Goal: Task Accomplishment & Management: Manage account settings

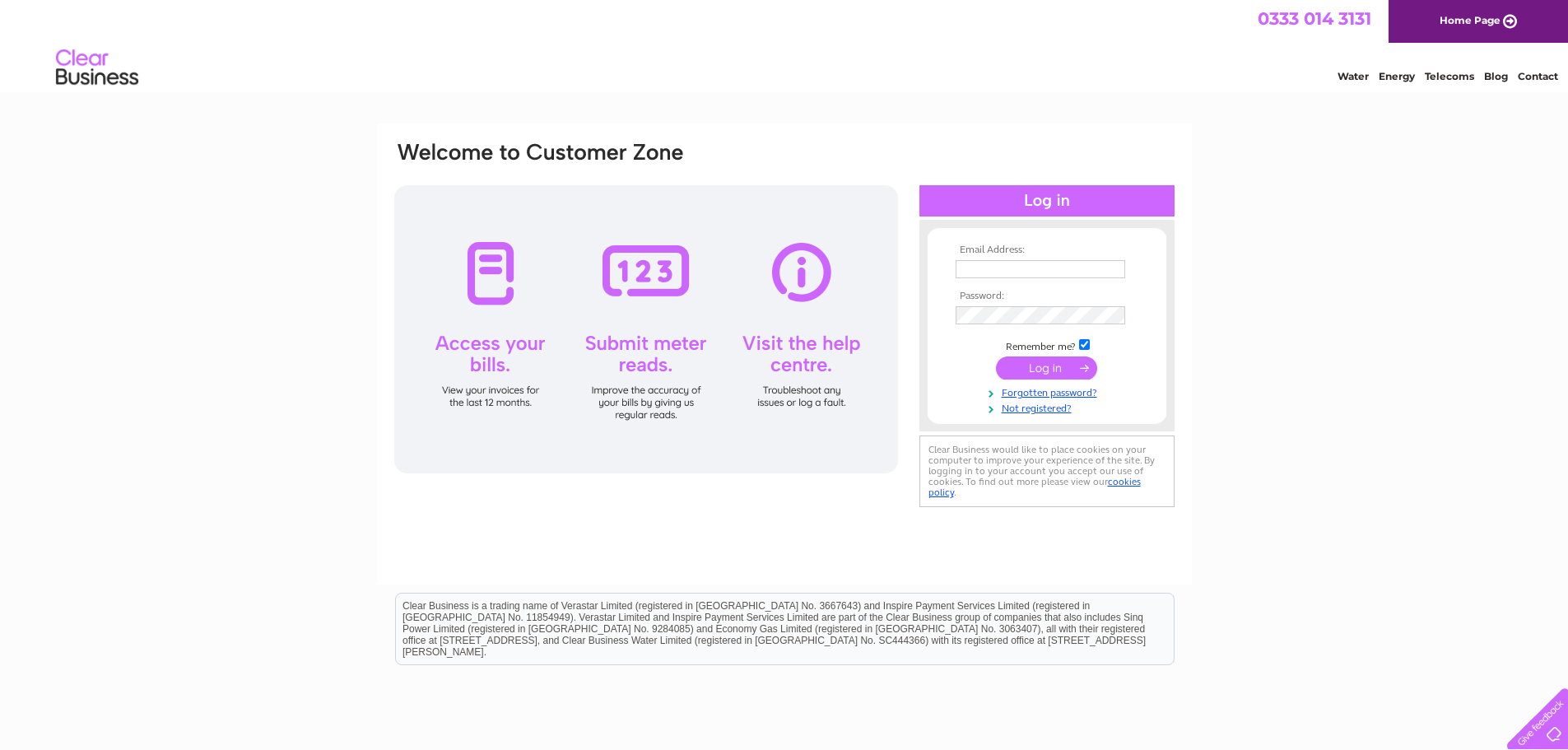
type input "[EMAIL_ADDRESS][PERSON_NAME][DOMAIN_NAME]"
click at [1065, 366] on input "submit" at bounding box center [1046, 369] width 101 height 23
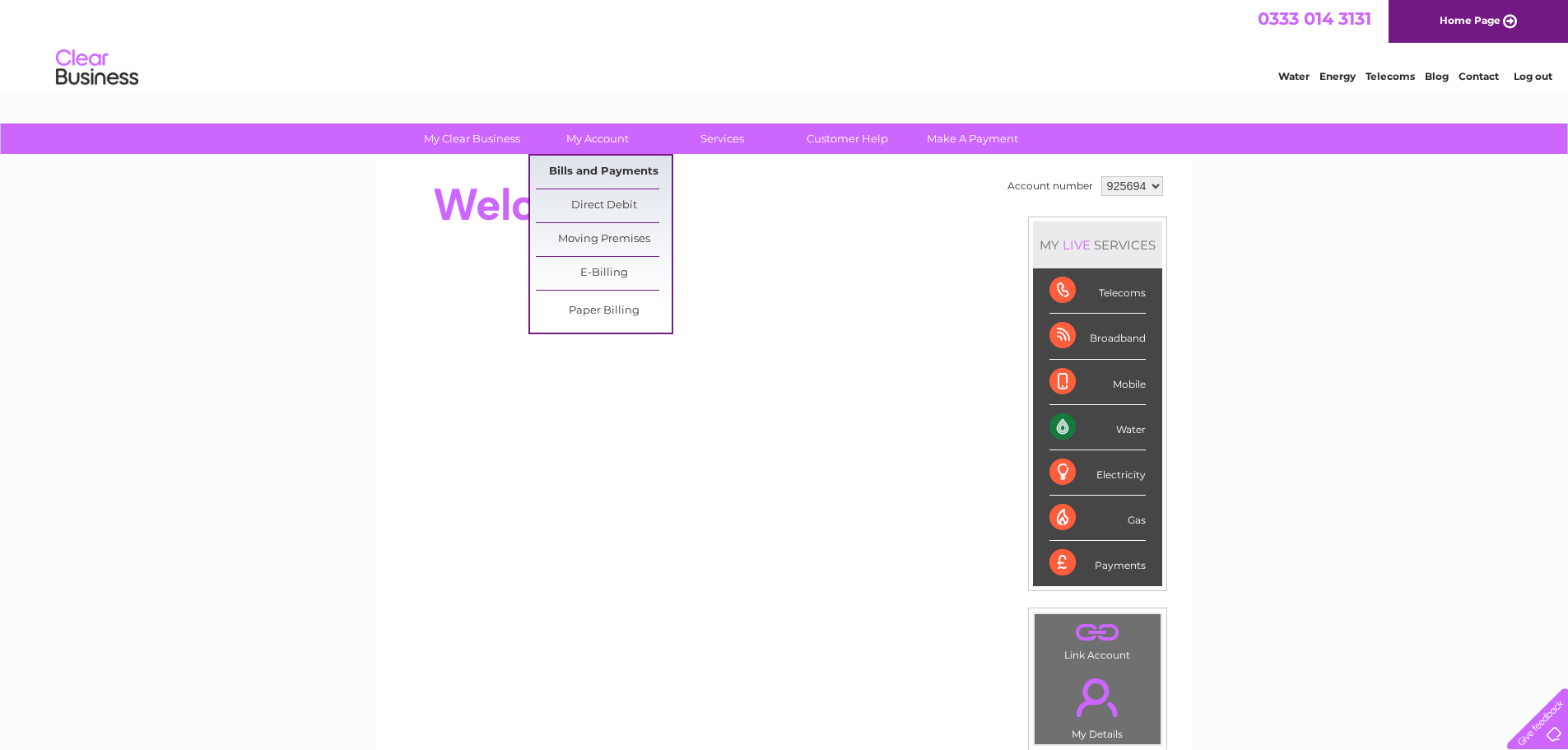
click at [603, 173] on link "Bills and Payments" at bounding box center [604, 172] width 136 height 33
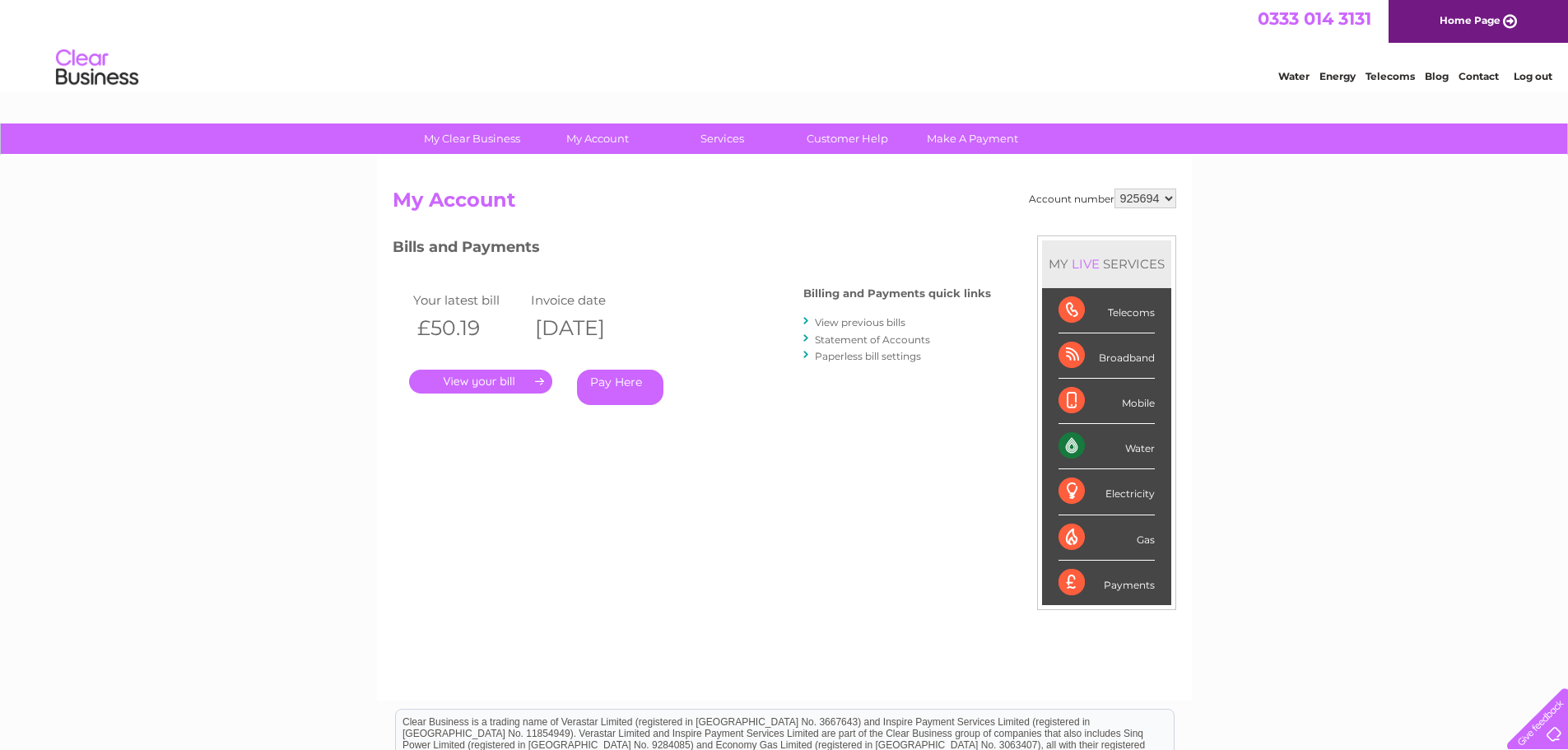
click at [499, 380] on link "." at bounding box center [480, 381] width 143 height 24
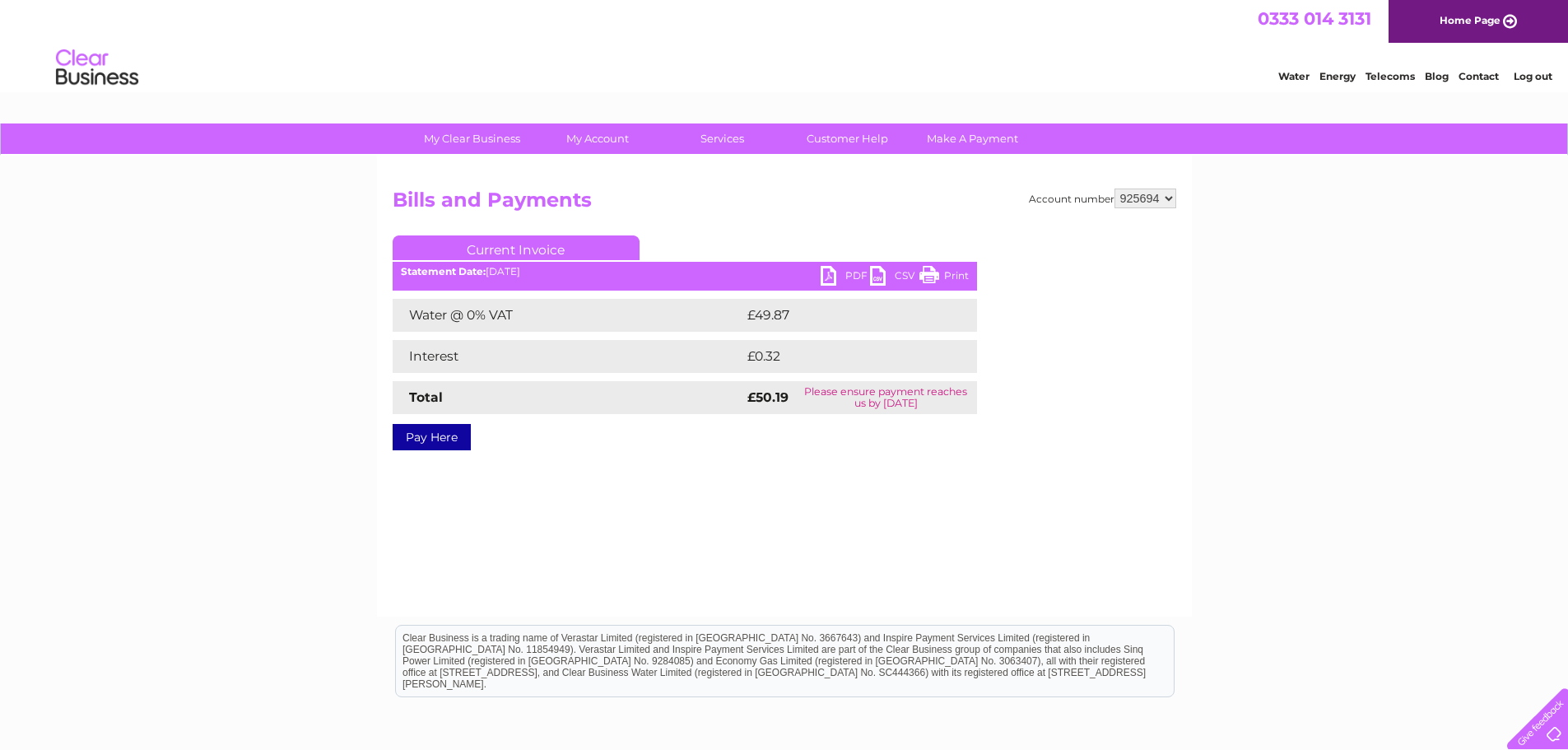
click at [850, 280] on link "PDF" at bounding box center [845, 277] width 49 height 24
click at [1138, 197] on select "925694 940429" at bounding box center [1146, 199] width 62 height 20
select select "940429"
click at [1115, 189] on select "925694 940429" at bounding box center [1146, 199] width 62 height 20
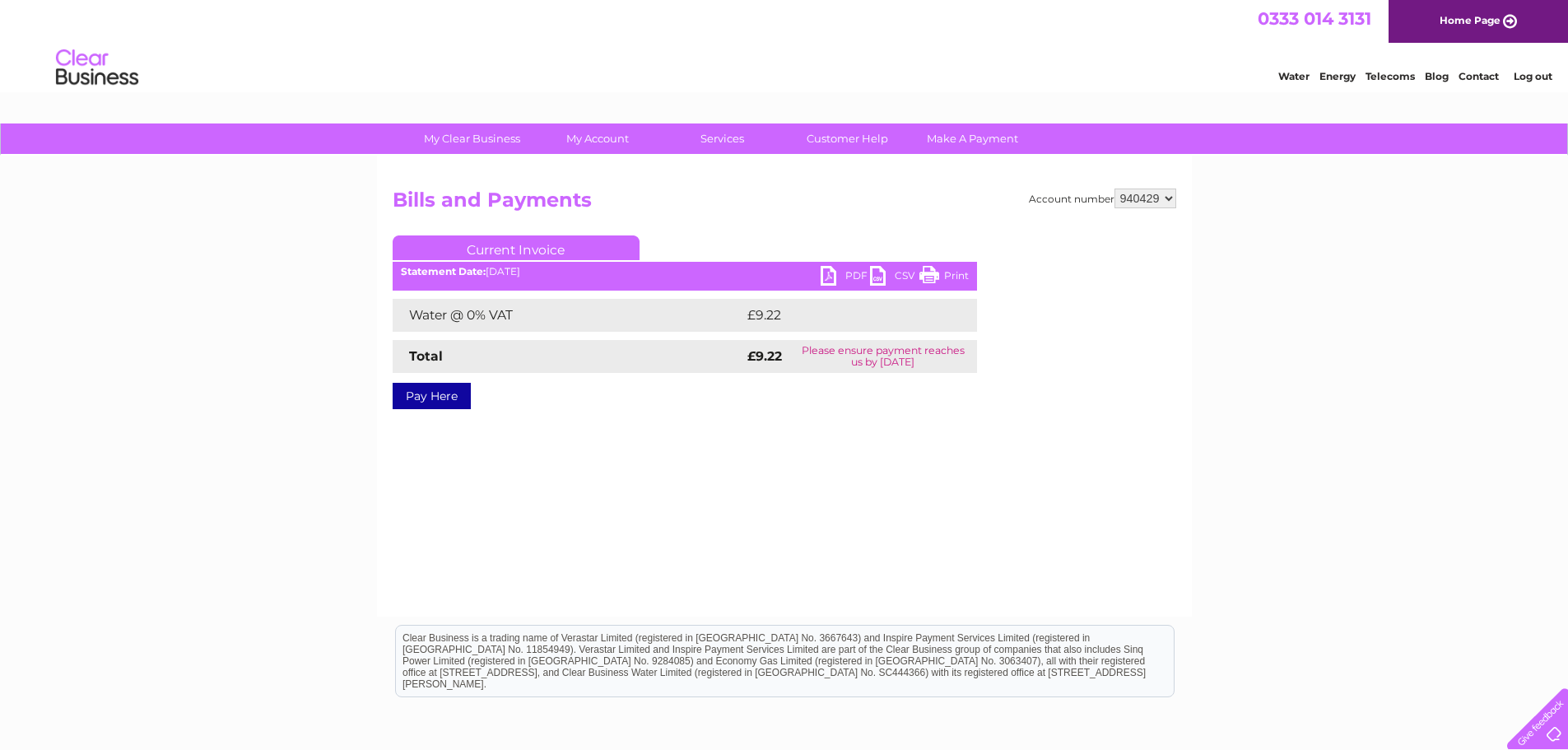
click at [833, 275] on link "PDF" at bounding box center [845, 277] width 49 height 24
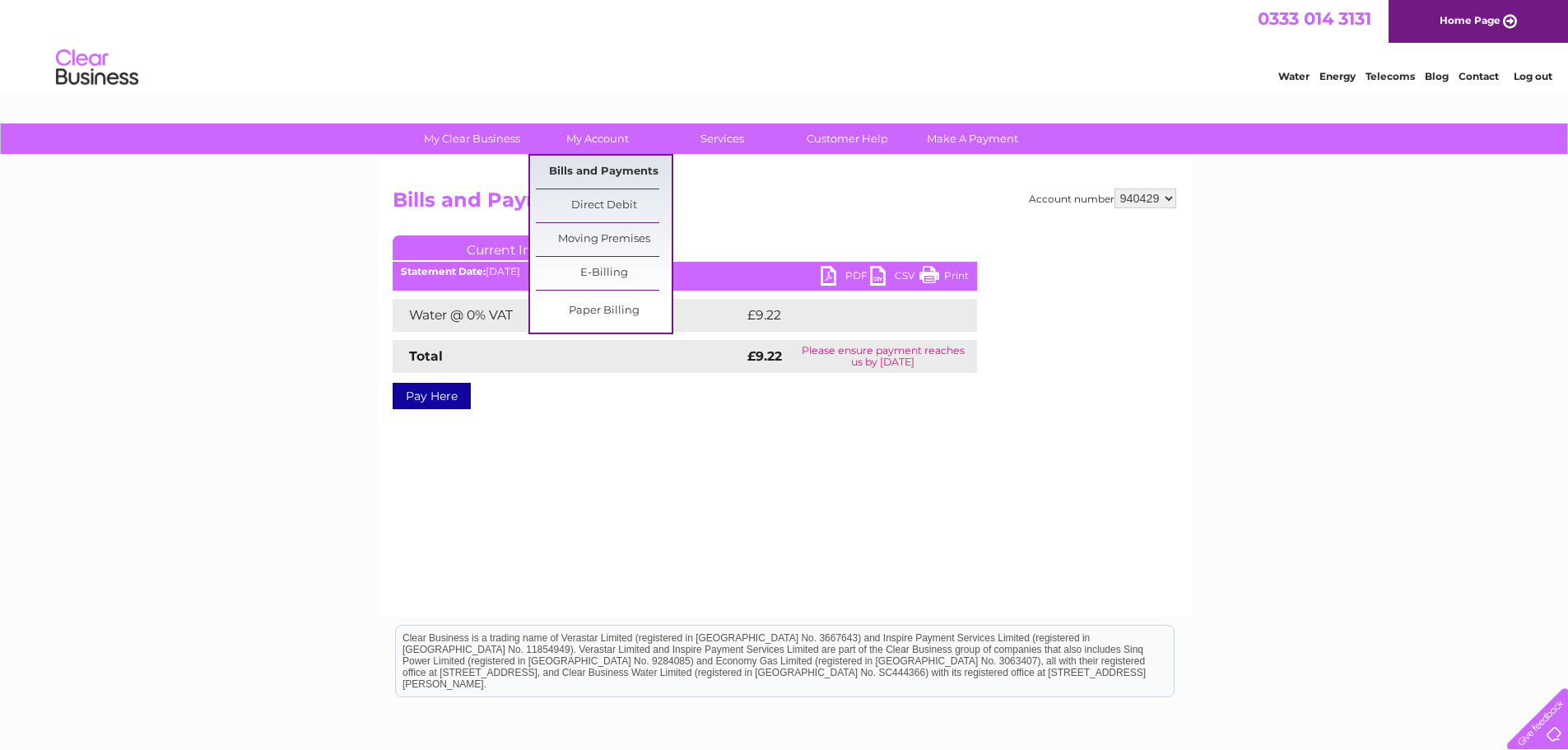
click at [621, 167] on link "Bills and Payments" at bounding box center [604, 172] width 136 height 33
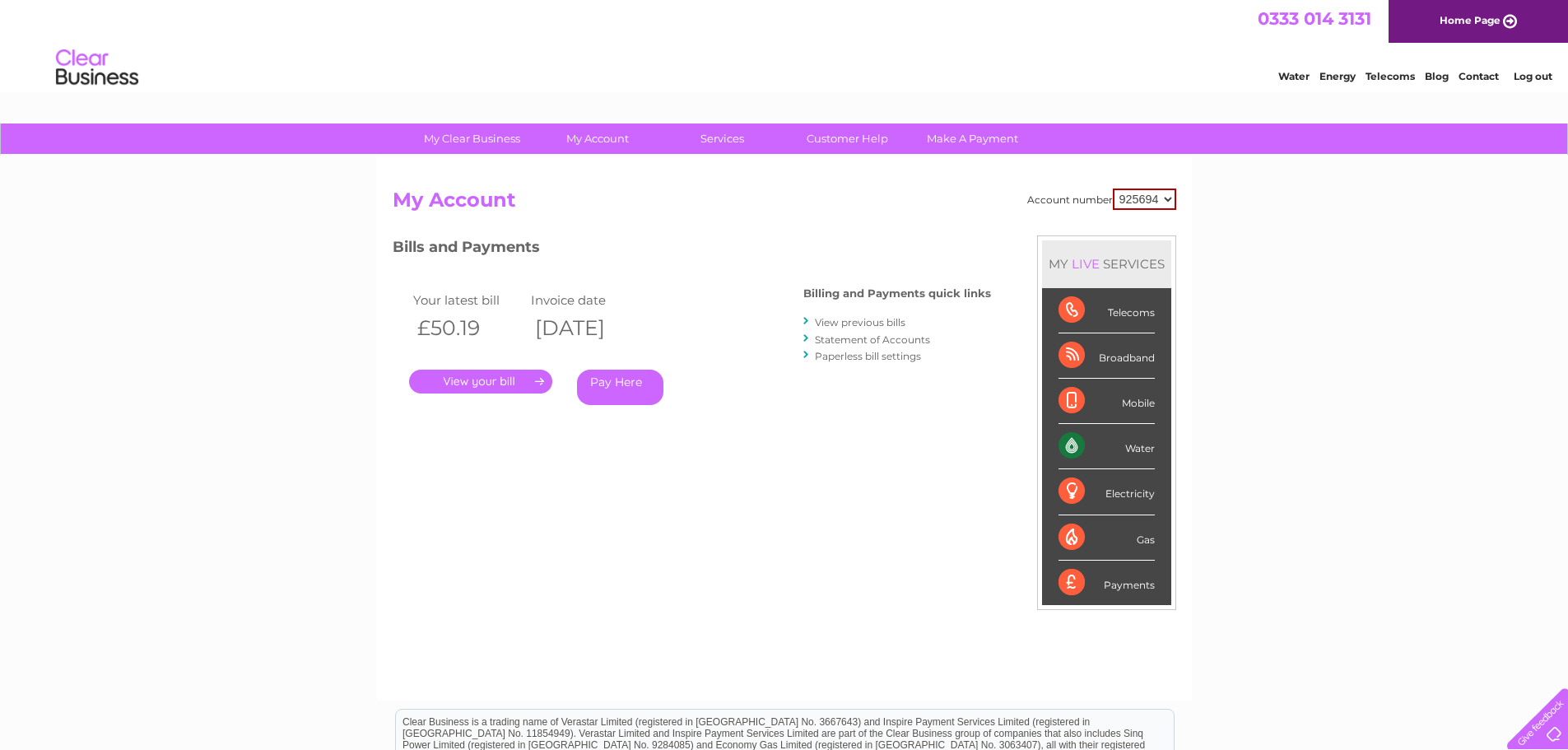
click at [887, 336] on link "Statement of Accounts" at bounding box center [873, 339] width 116 height 13
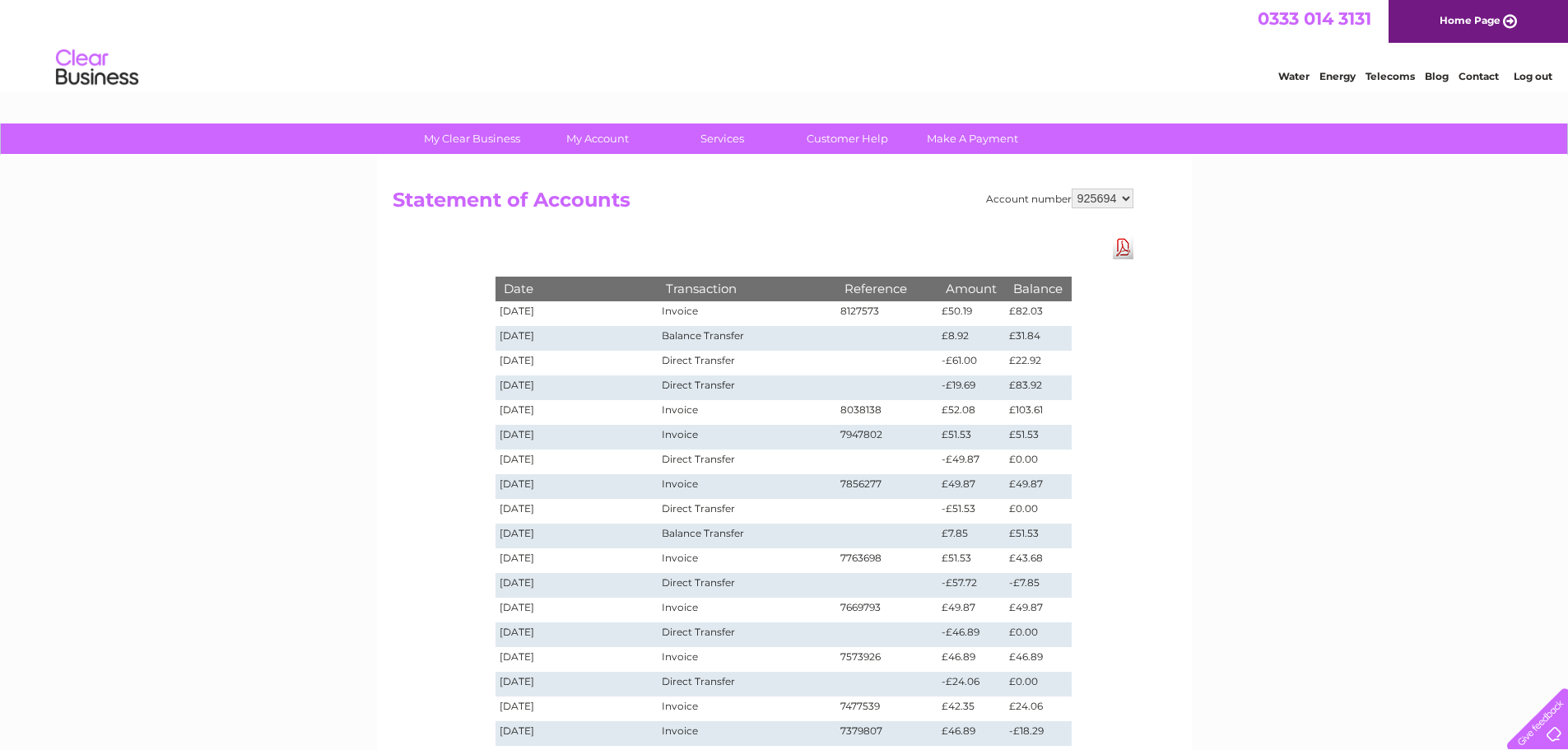
drag, startPoint x: 1106, startPoint y: 194, endPoint x: 1106, endPoint y: 203, distance: 9.0
click at [1106, 194] on select "925694 940429" at bounding box center [1103, 199] width 62 height 20
select select "940429"
click at [1072, 189] on select "925694 940429" at bounding box center [1103, 199] width 62 height 20
click at [1085, 193] on select "925694 940429" at bounding box center [1103, 199] width 62 height 20
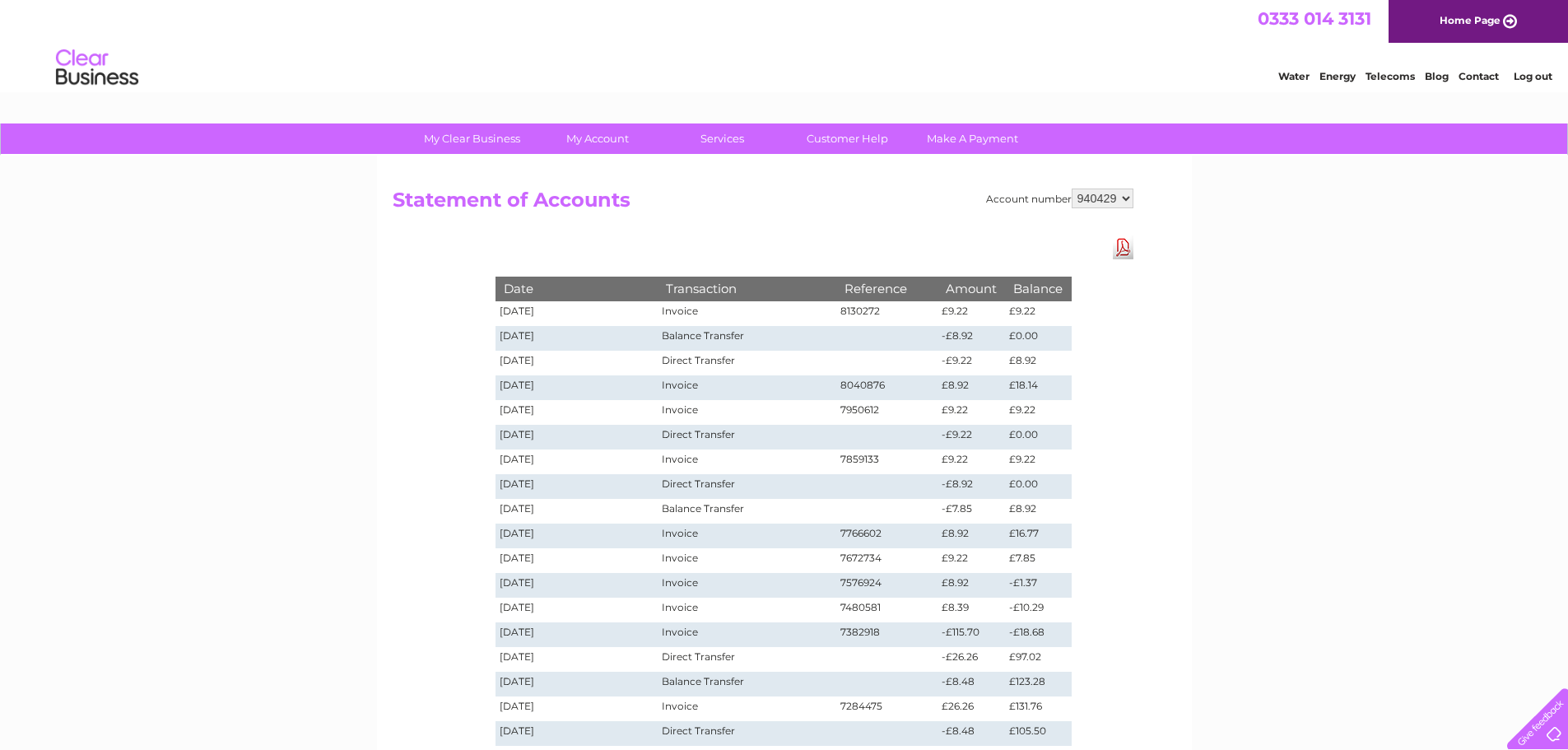
select select "925694"
click at [1072, 189] on select "925694 940429" at bounding box center [1103, 199] width 62 height 20
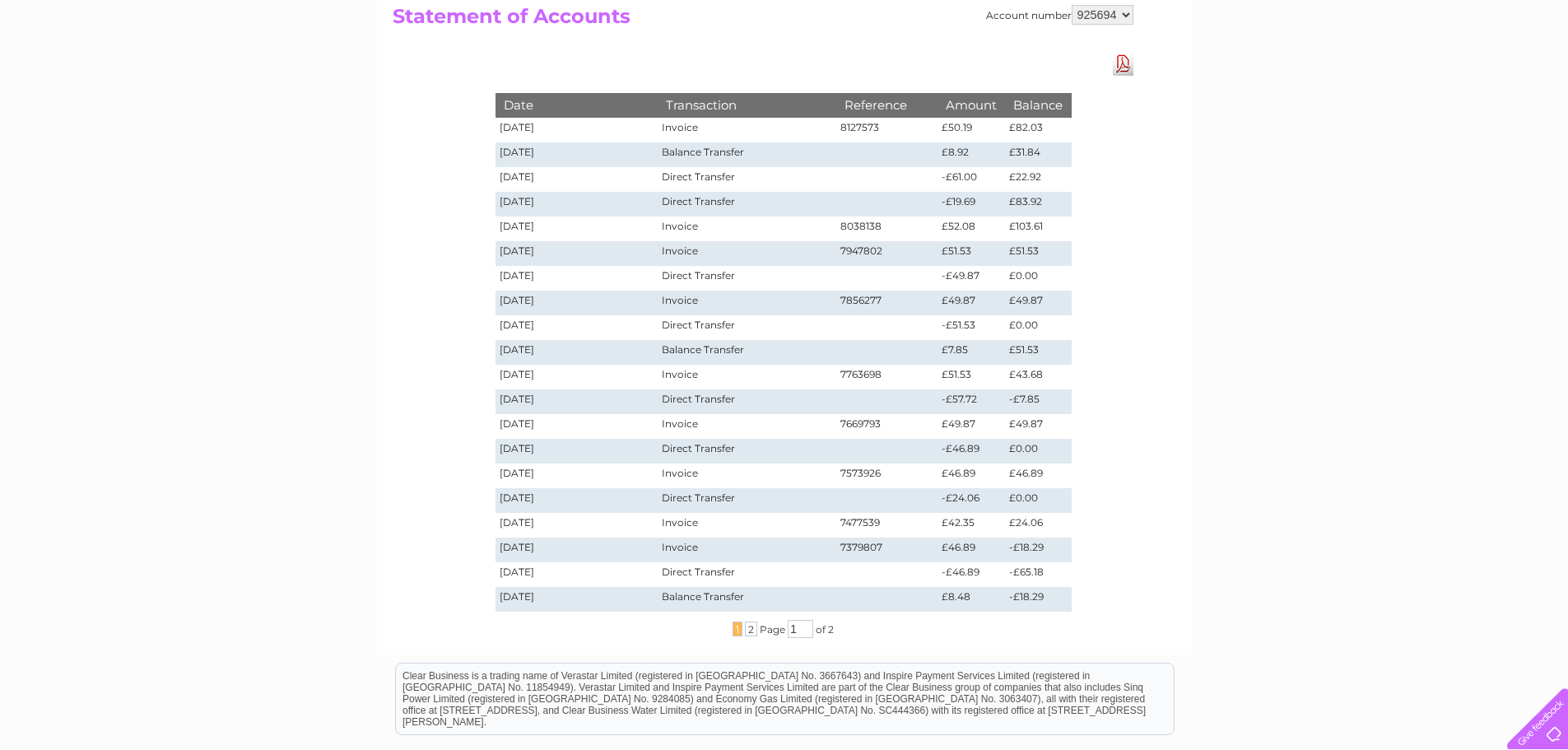
scroll to position [165, 0]
